Goal: Task Accomplishment & Management: Complete application form

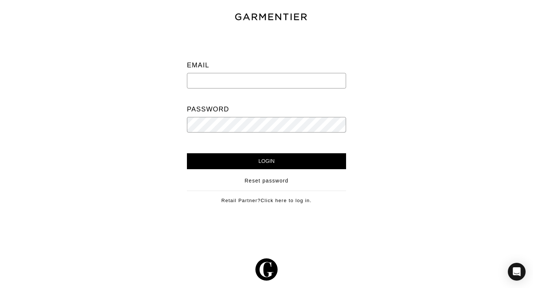
type input "newlands.paula@gmail.com"
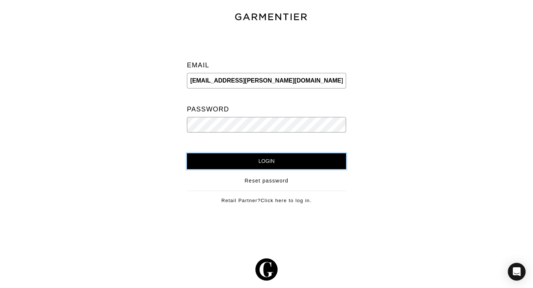
click at [291, 164] on input "Login" at bounding box center [266, 161] width 159 height 16
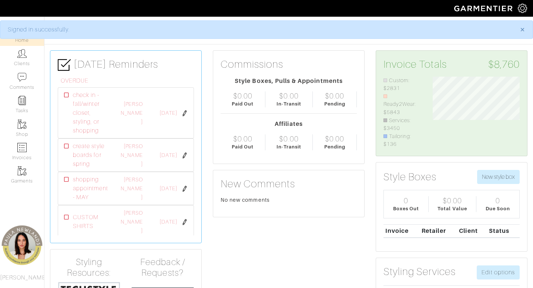
scroll to position [72, 98]
click at [24, 58] on link "Clients" at bounding box center [22, 57] width 44 height 23
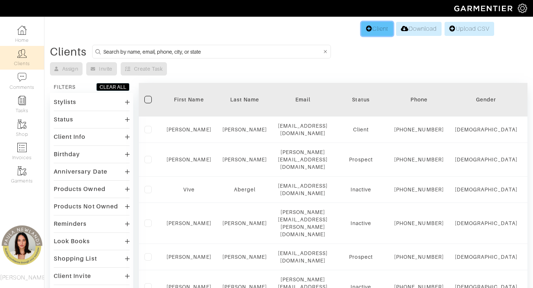
click at [382, 31] on link "Client" at bounding box center [377, 29] width 32 height 14
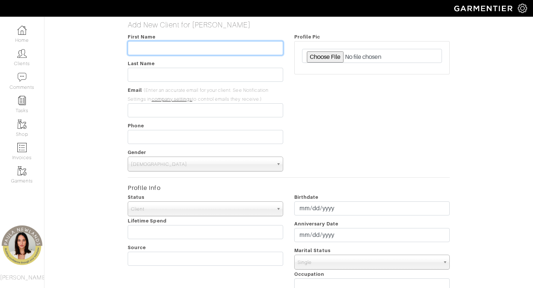
click at [198, 48] on input "text" at bounding box center [205, 48] width 155 height 14
type input "Anjali"
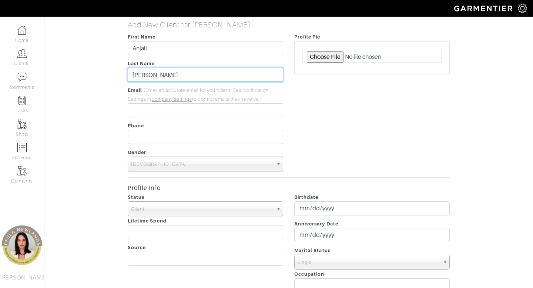
type input "Schulte"
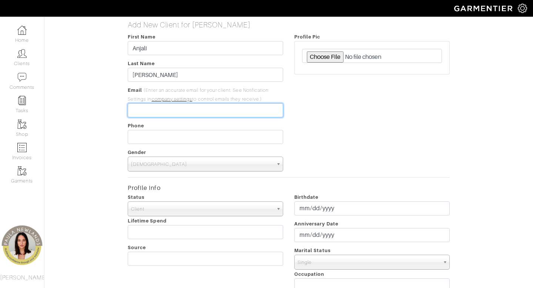
paste input "[EMAIL_ADDRESS][DOMAIN_NAME]"
type input "[EMAIL_ADDRESS][DOMAIN_NAME]"
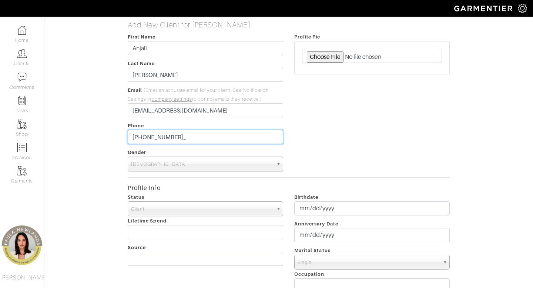
type input "[PHONE_NUMBER]"
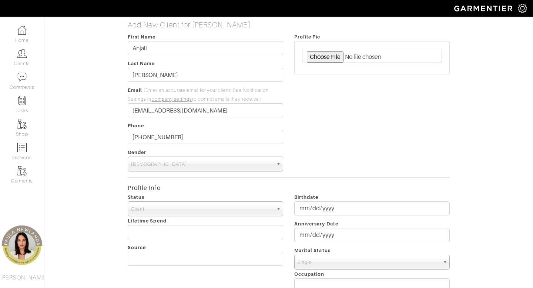
click at [232, 169] on span "Male" at bounding box center [202, 164] width 142 height 15
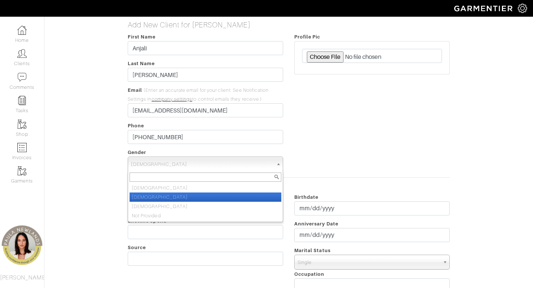
click at [228, 195] on li "Female" at bounding box center [206, 196] width 152 height 9
select select "Female"
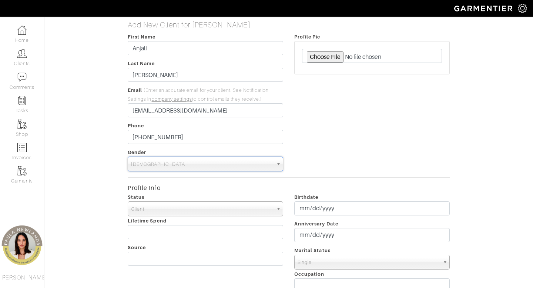
scroll to position [251, 0]
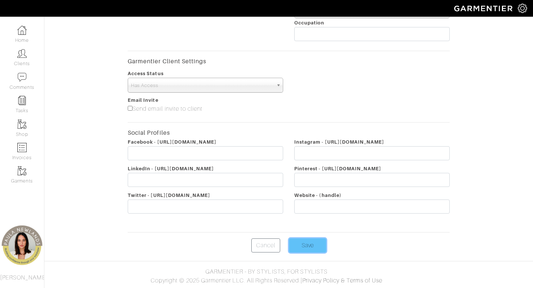
click at [312, 241] on input "Save" at bounding box center [307, 245] width 37 height 14
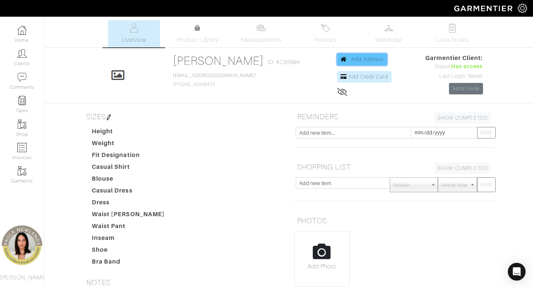
click at [364, 60] on span "Add Address" at bounding box center [367, 59] width 33 height 6
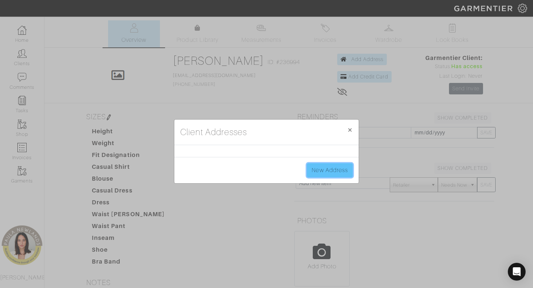
click at [318, 166] on link "New Address" at bounding box center [330, 170] width 46 height 14
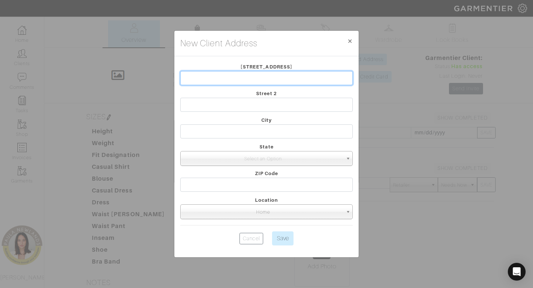
click at [275, 78] on input "text" at bounding box center [266, 78] width 172 height 14
type input "[STREET_ADDRESS]"
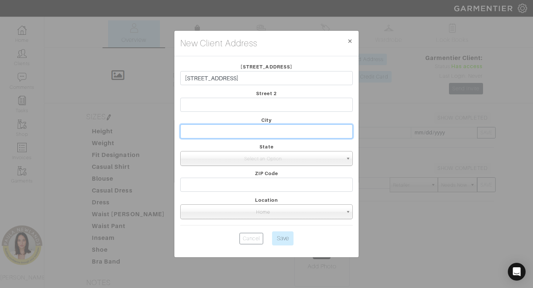
click at [275, 128] on input "text" at bounding box center [266, 131] width 172 height 14
type input "Lone Tree"
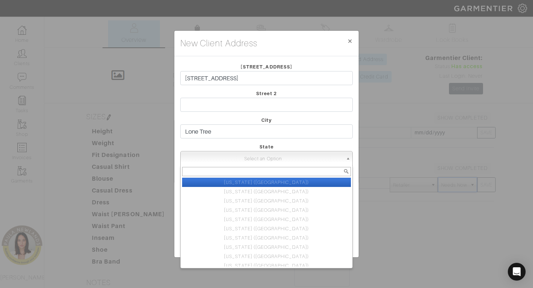
click at [262, 161] on span "Select an Option" at bounding box center [263, 158] width 159 height 15
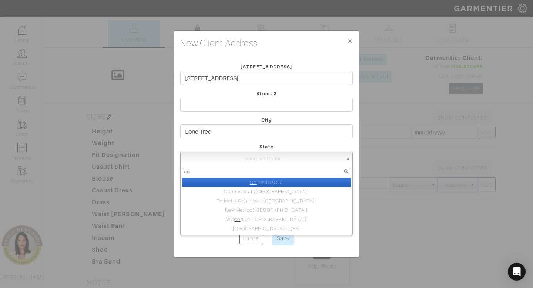
type input "co"
click at [292, 181] on li "Co lorado (CO)" at bounding box center [266, 182] width 169 height 9
select select "4"
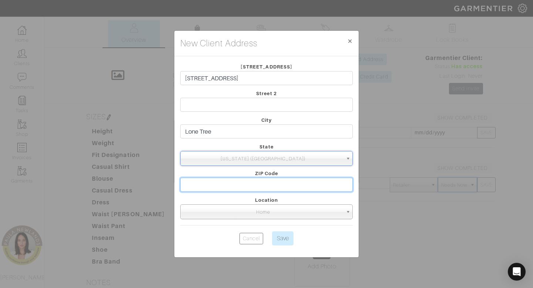
click at [284, 187] on input "text" at bounding box center [266, 185] width 172 height 14
type input "80124"
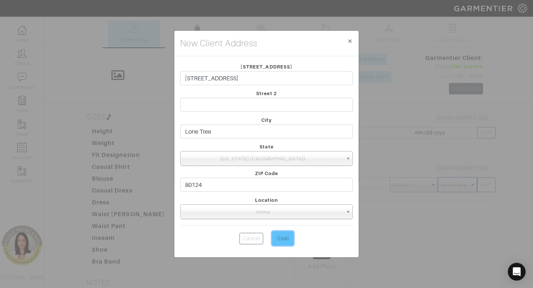
click at [286, 238] on input "Save" at bounding box center [282, 238] width 21 height 14
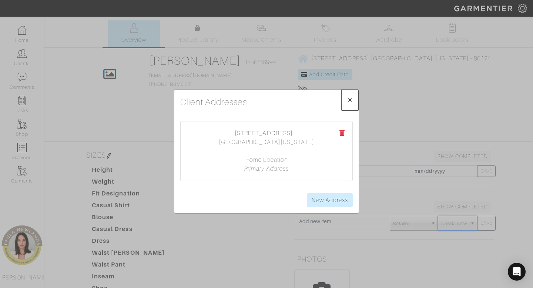
click at [353, 98] on button "× Close" at bounding box center [349, 100] width 17 height 21
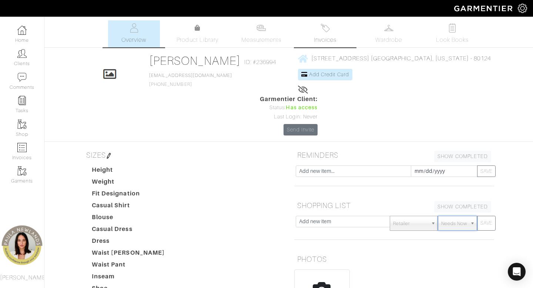
click at [329, 21] on link "Invoices" at bounding box center [325, 33] width 52 height 27
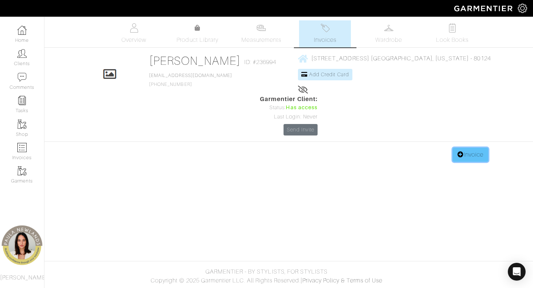
click at [481, 148] on link "Invoice" at bounding box center [471, 155] width 36 height 14
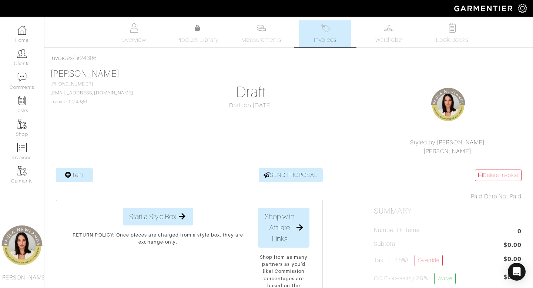
scroll to position [89, 0]
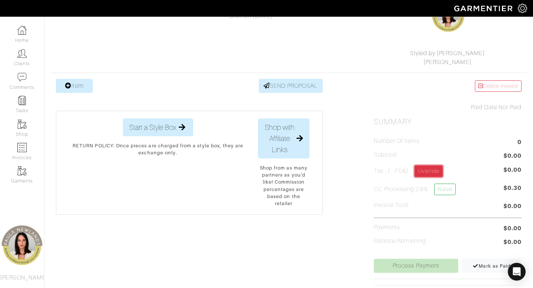
click at [427, 172] on link "Override" at bounding box center [428, 170] width 28 height 11
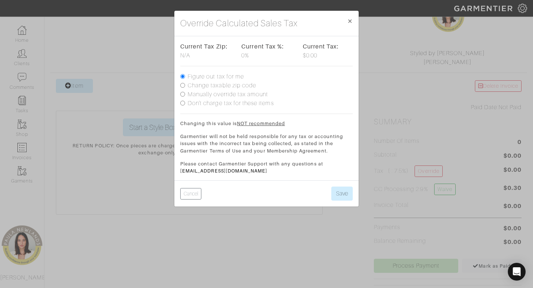
click at [182, 85] on input "Change taxable zip code" at bounding box center [182, 85] width 5 height 5
radio input "true"
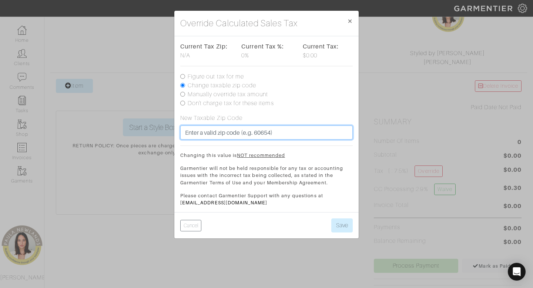
click at [289, 132] on input "text" at bounding box center [266, 132] width 172 height 14
type input "80124"
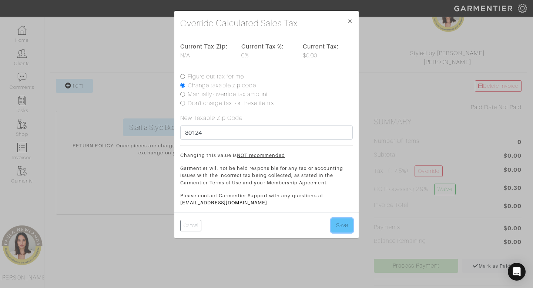
click at [341, 225] on button "Save" at bounding box center [341, 225] width 21 height 14
